Goal: Information Seeking & Learning: Find specific fact

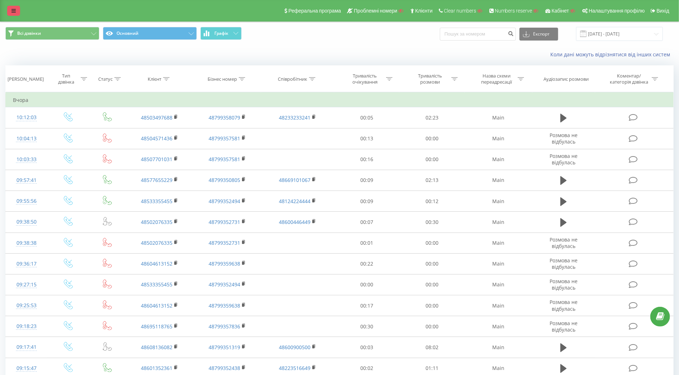
click at [15, 12] on icon at bounding box center [13, 10] width 4 height 5
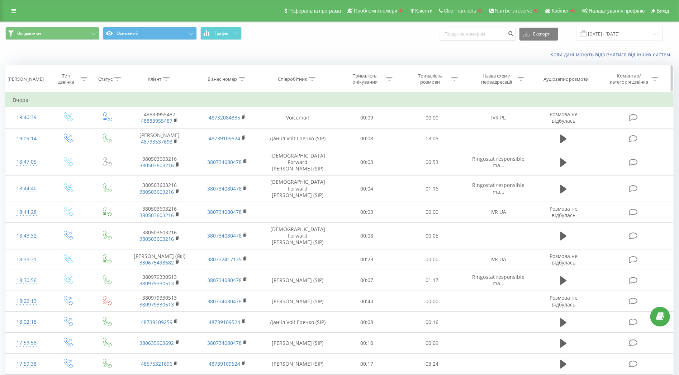
click at [168, 78] on icon at bounding box center [166, 79] width 6 height 4
click at [167, 132] on input "text" at bounding box center [159, 130] width 63 height 13
paste input "[PHONE_NUMBER]"
type input "[PHONE_NUMBER]"
click at [174, 142] on span "OK" at bounding box center [175, 144] width 20 height 11
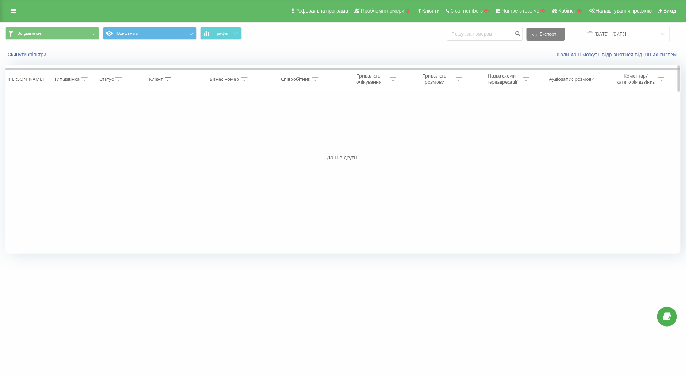
click at [168, 80] on icon at bounding box center [168, 79] width 6 height 4
click at [167, 142] on span "OK" at bounding box center [176, 144] width 20 height 11
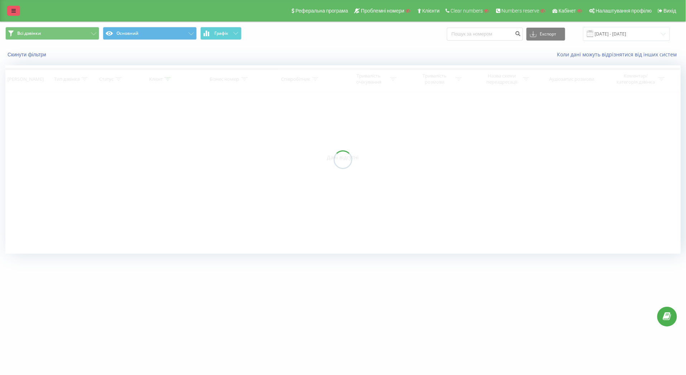
click at [16, 9] on link at bounding box center [13, 11] width 13 height 10
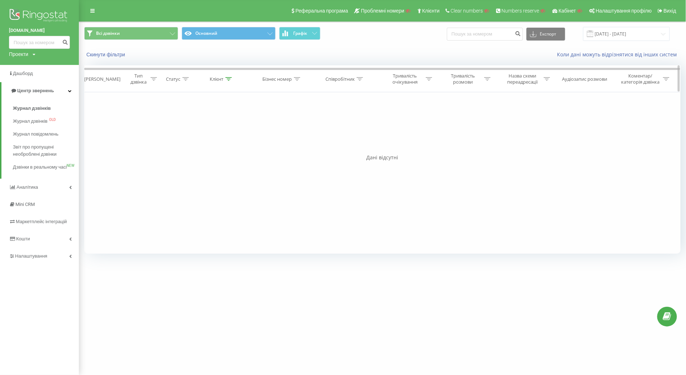
click at [225, 80] on icon at bounding box center [228, 79] width 6 height 4
click at [212, 146] on button "Скасувати" at bounding box center [205, 144] width 30 height 9
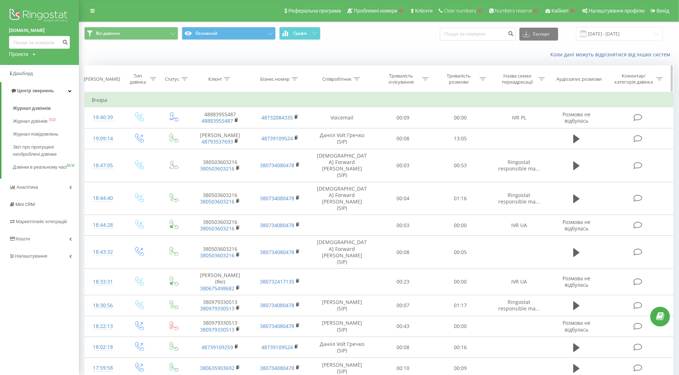
click at [357, 80] on icon at bounding box center [356, 79] width 6 height 4
click at [351, 124] on form "Містить Скасувати OK" at bounding box center [341, 130] width 63 height 46
click at [349, 125] on input "text" at bounding box center [341, 130] width 63 height 13
type input "Cesna"
click at [357, 147] on span "OK" at bounding box center [357, 144] width 20 height 11
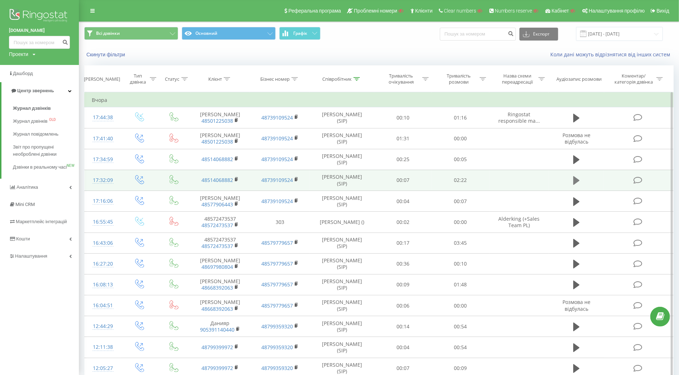
click at [578, 180] on icon at bounding box center [576, 180] width 6 height 9
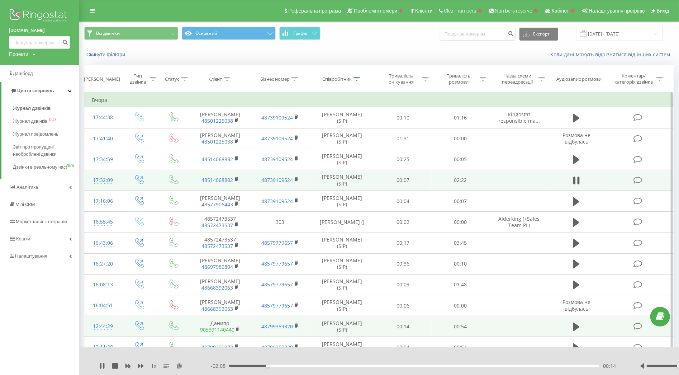
click at [225, 328] on link "905391140440" at bounding box center [217, 329] width 34 height 7
